Goal: Information Seeking & Learning: Learn about a topic

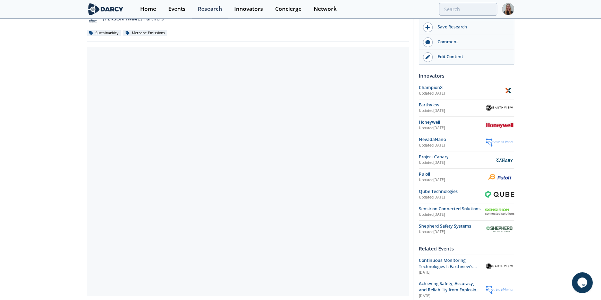
scroll to position [87, 0]
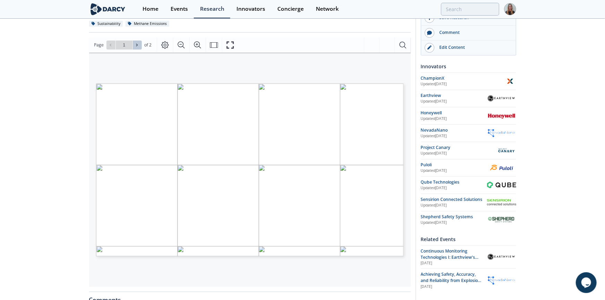
click at [140, 44] on button at bounding box center [137, 45] width 9 height 9
click at [113, 45] on span at bounding box center [111, 45] width 5 height 5
click at [137, 42] on button at bounding box center [137, 45] width 9 height 9
click at [109, 45] on icon at bounding box center [111, 45] width 4 height 4
type input "1"
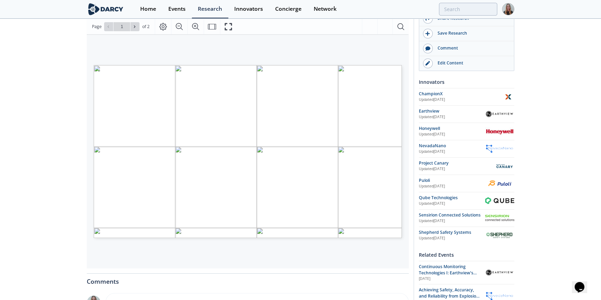
scroll to position [108, 0]
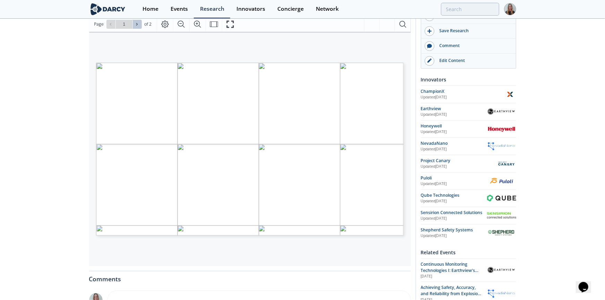
click at [140, 26] on button at bounding box center [137, 24] width 9 height 9
click at [112, 24] on span at bounding box center [111, 24] width 5 height 5
type input "1"
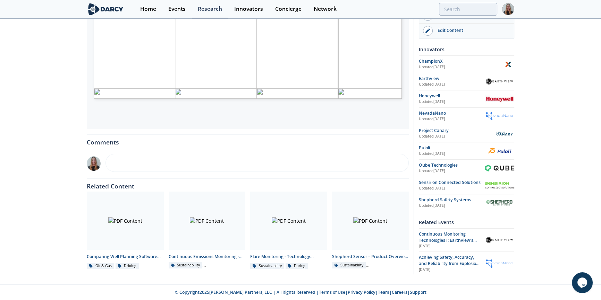
scroll to position [87, 0]
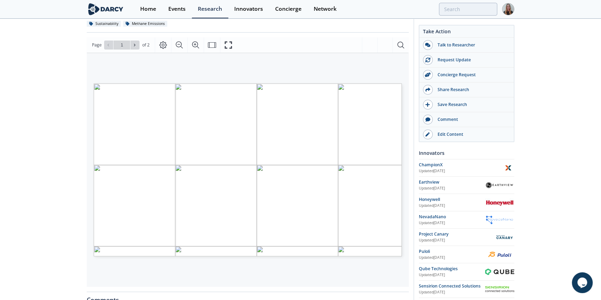
click at [24, 49] on div "Continuous Emissions Monitoring: Point Sensor Network (PSN) - Innovator Compari…" at bounding box center [300, 187] width 601 height 510
